Goal: Find contact information: Find contact information

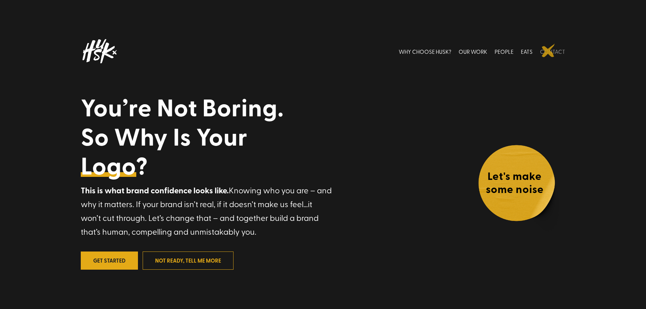
click at [548, 50] on link "CONTACT" at bounding box center [552, 51] width 25 height 30
click at [557, 51] on link "CONTACT" at bounding box center [552, 51] width 25 height 30
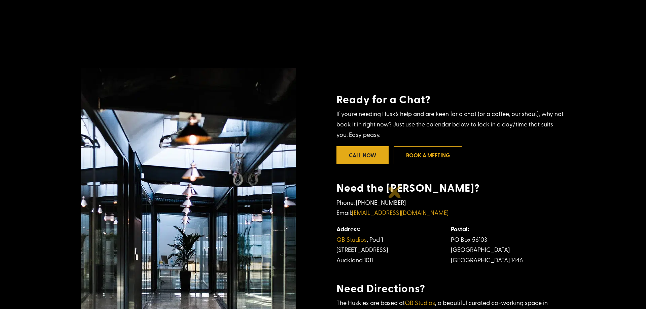
scroll to position [137, 0]
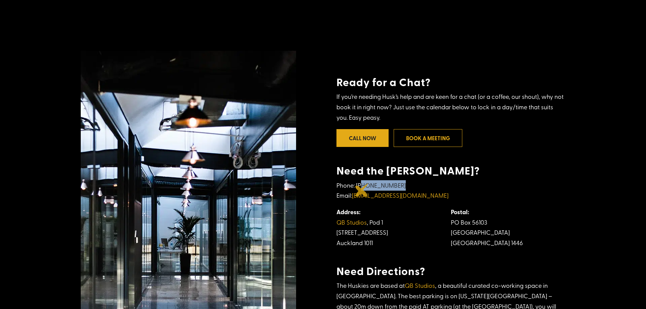
drag, startPoint x: 402, startPoint y: 188, endPoint x: 361, endPoint y: 190, distance: 40.4
click at [361, 190] on p "Phone: +64 9 908 0406 Email: hello@husk.co.nz" at bounding box center [450, 193] width 229 height 27
drag, startPoint x: 400, startPoint y: 189, endPoint x: 359, endPoint y: 192, distance: 41.2
click at [359, 192] on p "Phone: +64 9 908 0406 Email: hello@husk.co.nz" at bounding box center [450, 193] width 229 height 27
copy p "64 9 908 0406"
